Goal: Task Accomplishment & Management: Complete application form

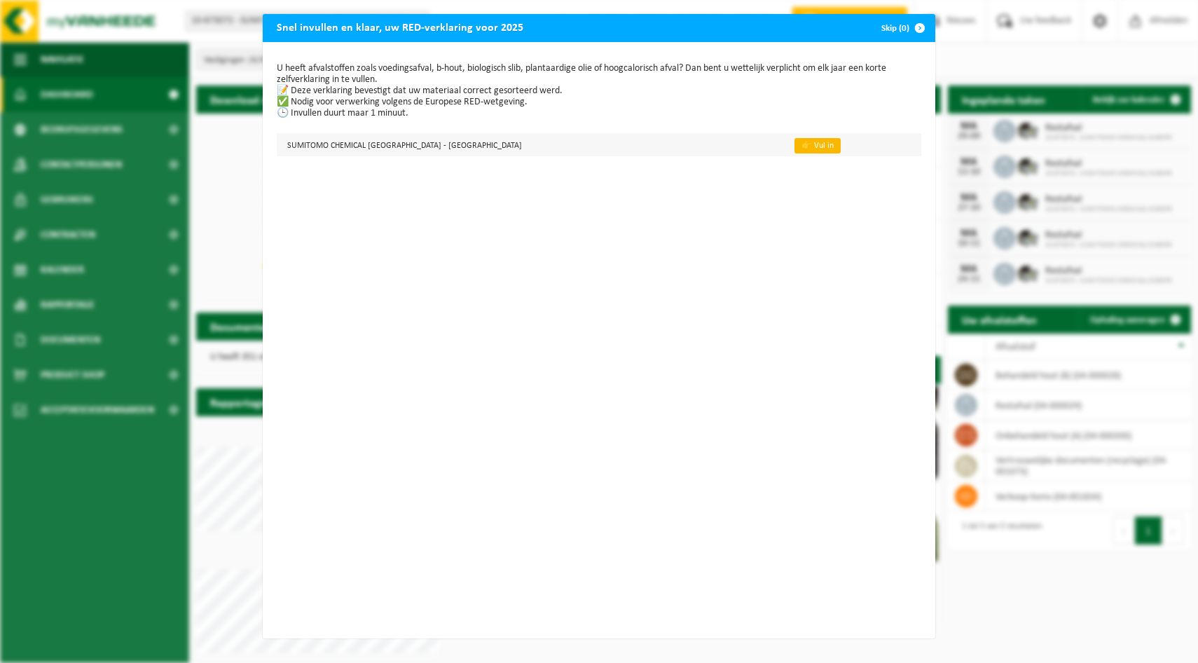
click at [795, 144] on link "👉 Vul in" at bounding box center [818, 145] width 46 height 15
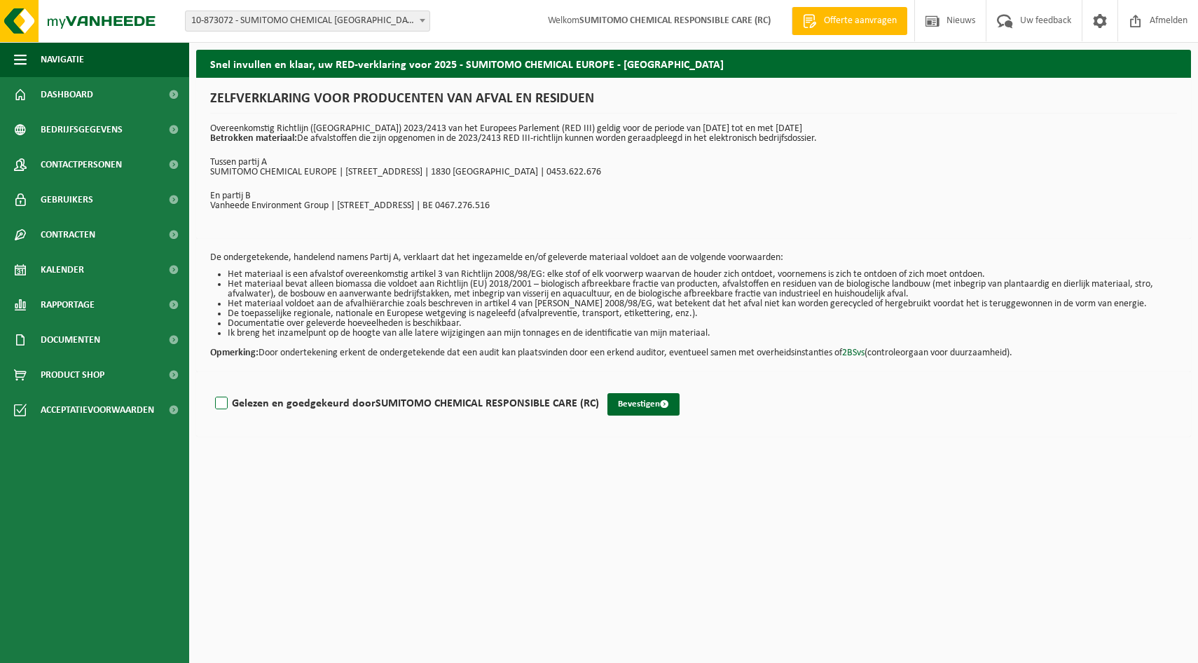
click at [219, 404] on label "Gelezen en goedgekeurd door SUMITOMO CHEMICAL RESPONSIBLE CARE (RC)" at bounding box center [405, 403] width 387 height 21
click at [599, 386] on input "Gelezen en goedgekeurd door SUMITOMO CHEMICAL RESPONSIBLE CARE (RC)" at bounding box center [599, 385] width 1 height 1
checkbox input "true"
click at [628, 399] on button "Bevestigen" at bounding box center [643, 404] width 72 height 22
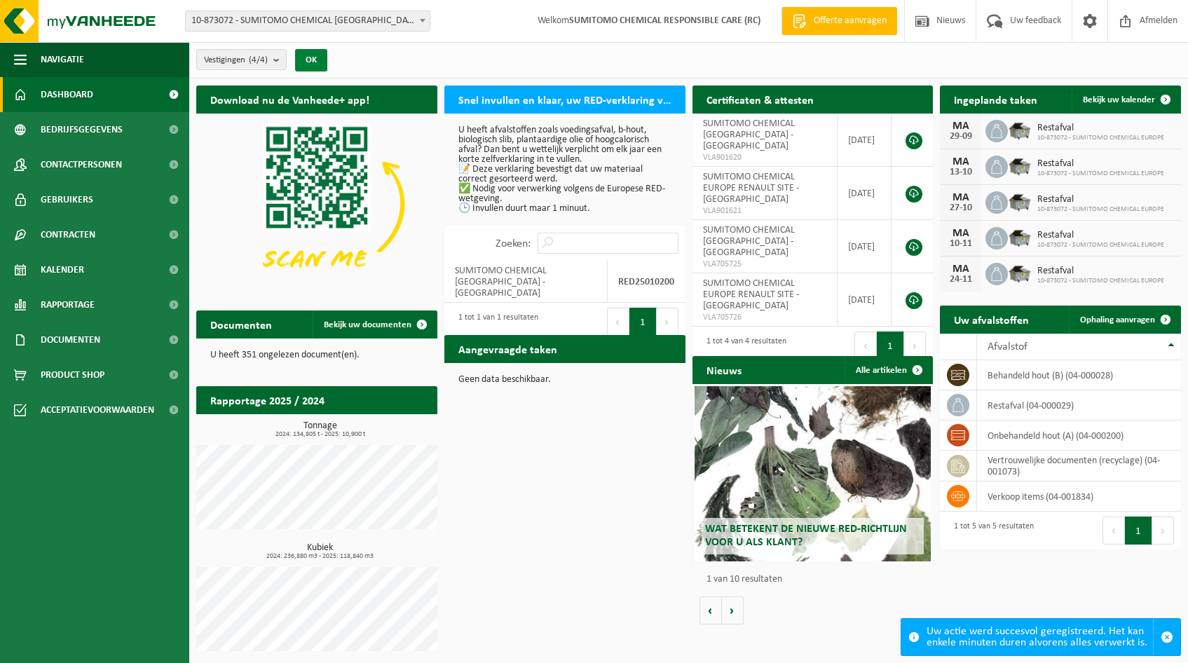
click at [317, 60] on button "OK" at bounding box center [311, 60] width 32 height 22
